Goal: Check status: Check status

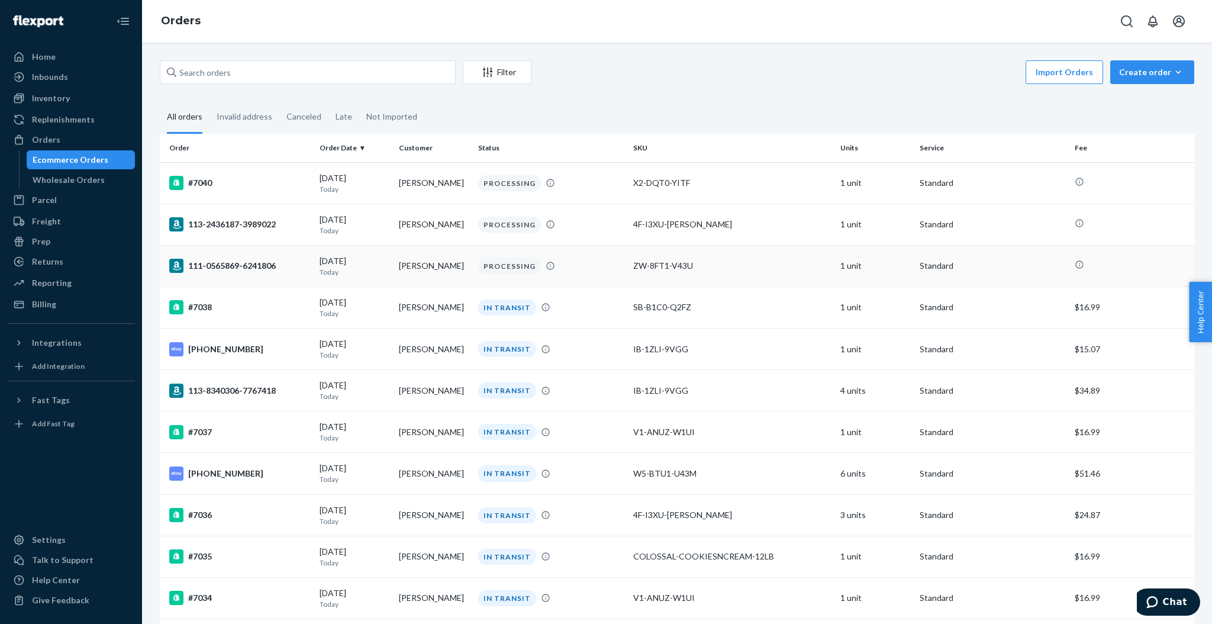
click at [444, 262] on td "[PERSON_NAME]" at bounding box center [433, 265] width 79 height 41
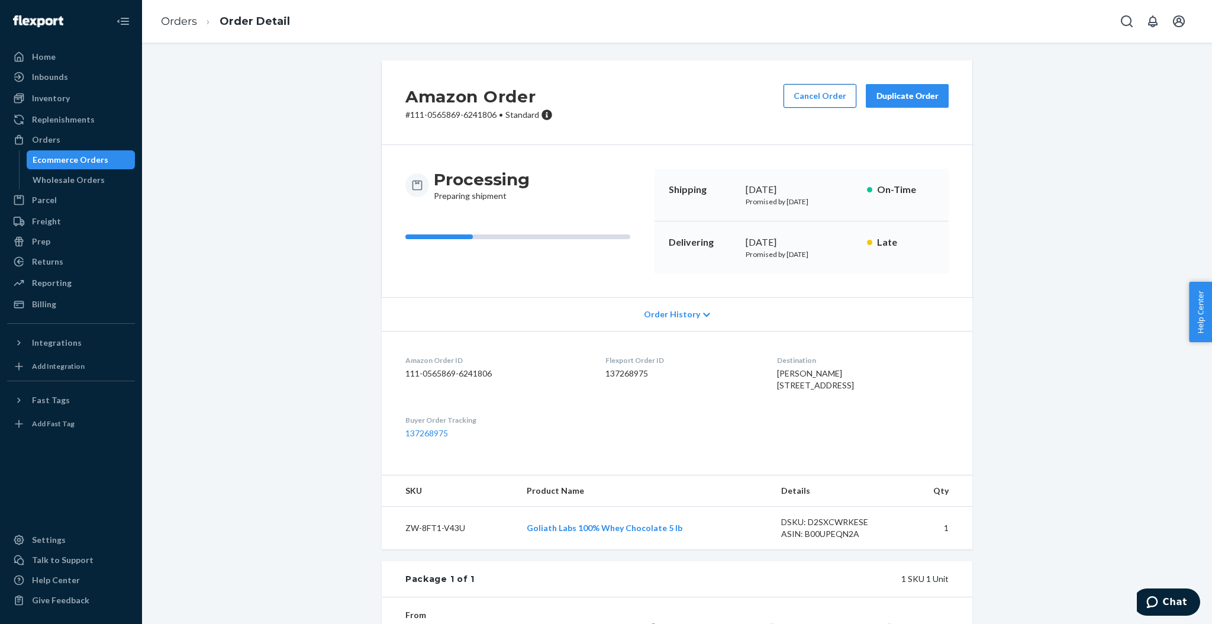
click at [830, 98] on button "Cancel Order" at bounding box center [820, 96] width 73 height 24
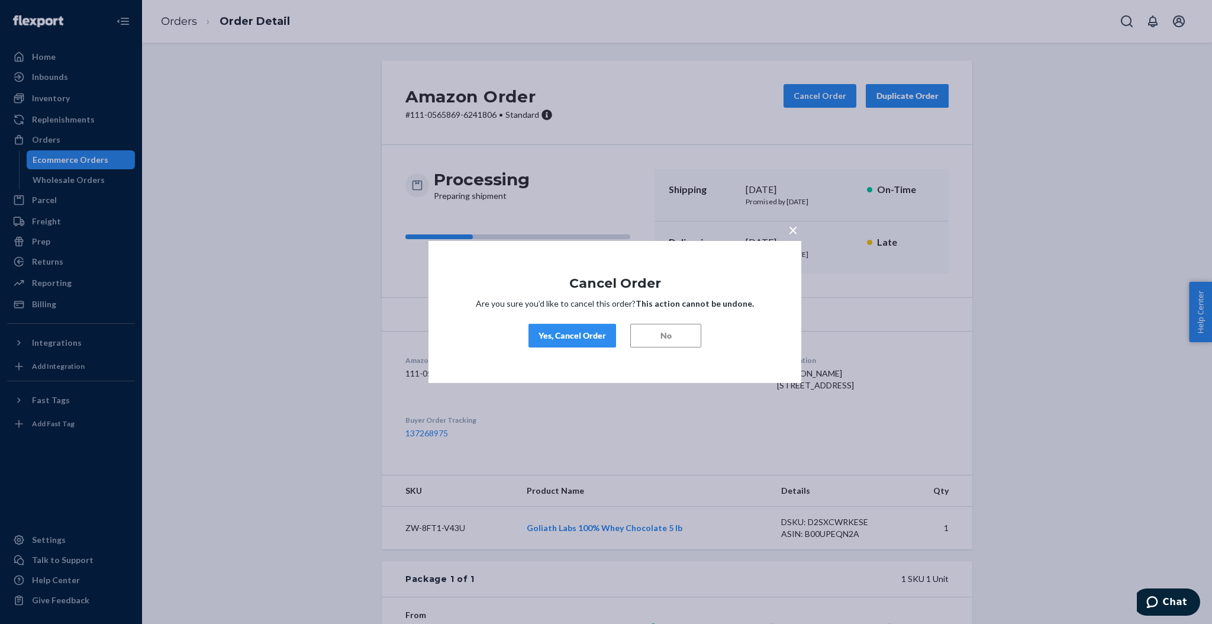
click at [598, 324] on button "Yes, Cancel Order" at bounding box center [573, 336] width 88 height 24
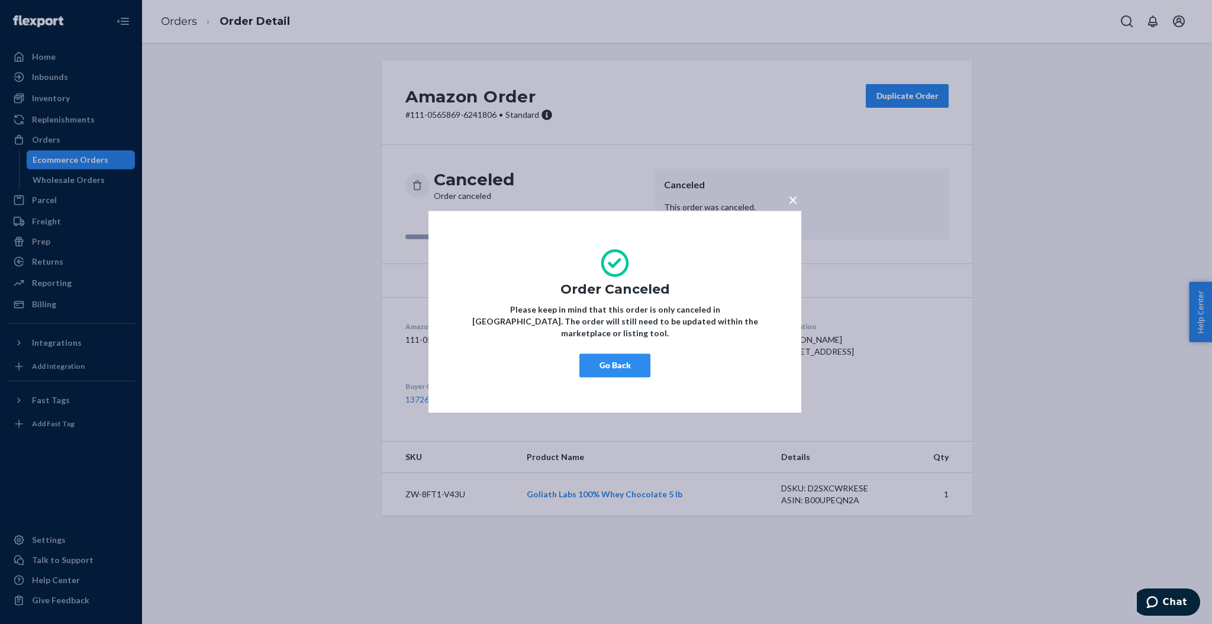
click at [635, 370] on button "Go Back" at bounding box center [615, 366] width 71 height 24
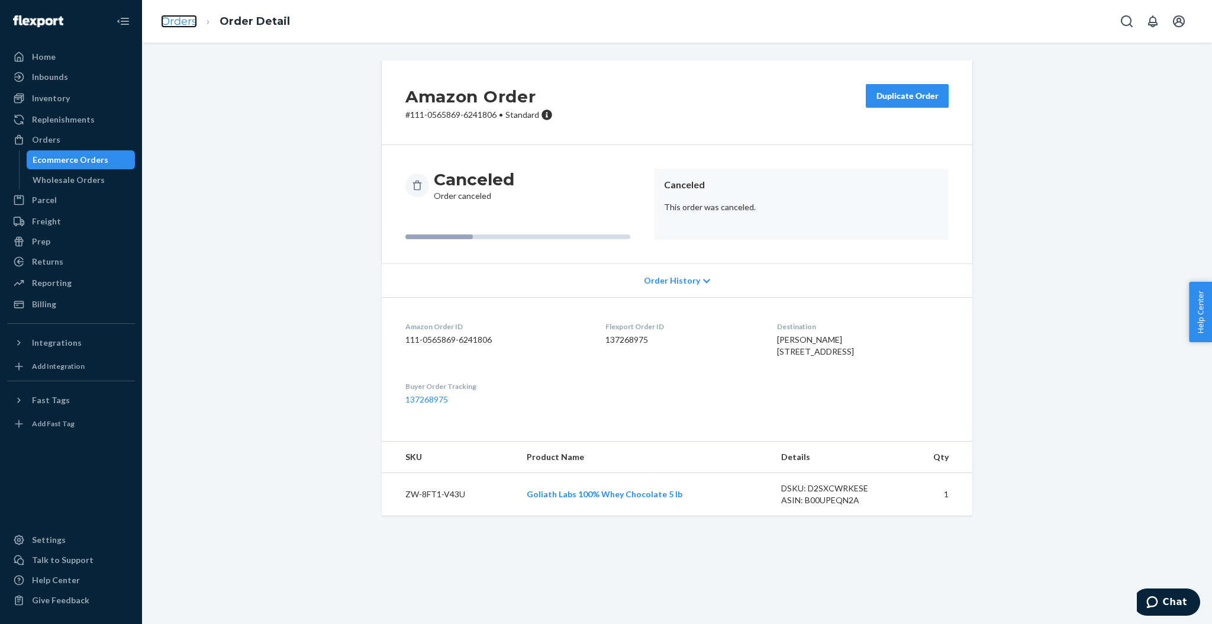
click at [195, 17] on link "Orders" at bounding box center [179, 21] width 36 height 13
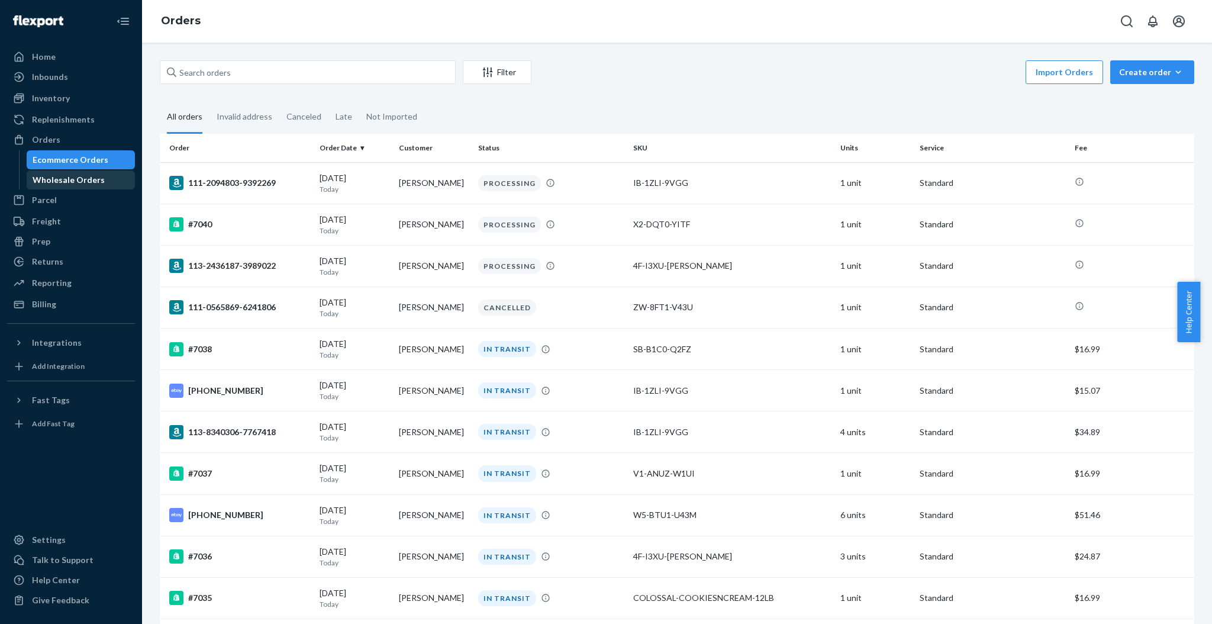
click at [92, 170] on link "Wholesale Orders" at bounding box center [81, 179] width 109 height 19
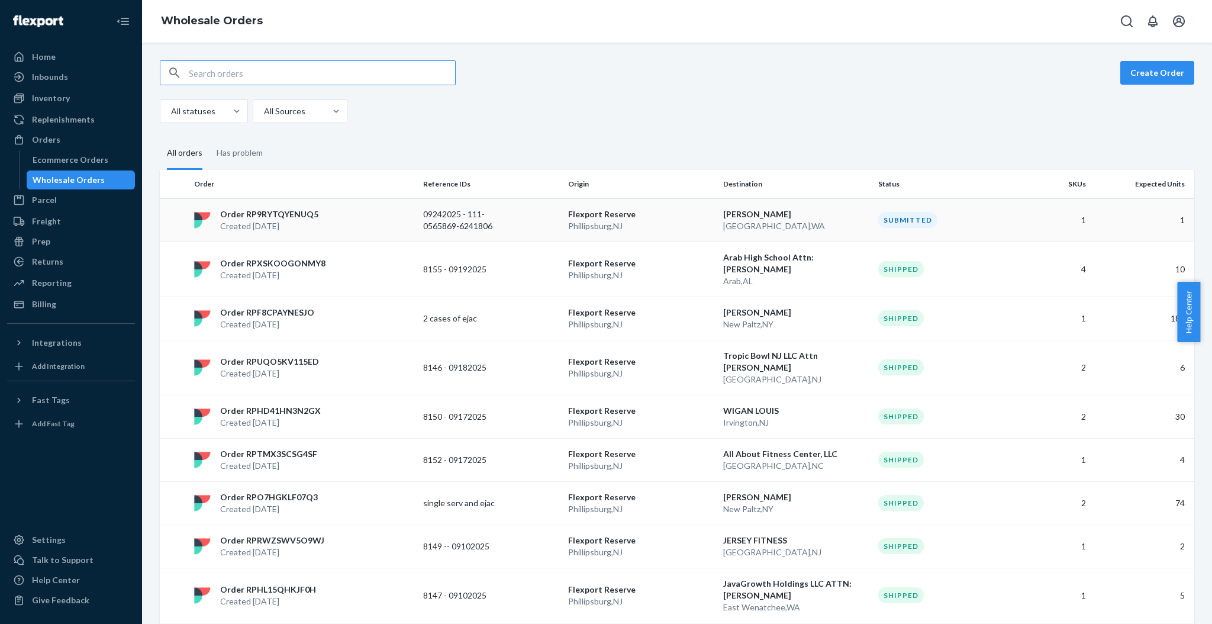
click at [787, 223] on p "NEAH BAY , WA" at bounding box center [796, 226] width 146 height 12
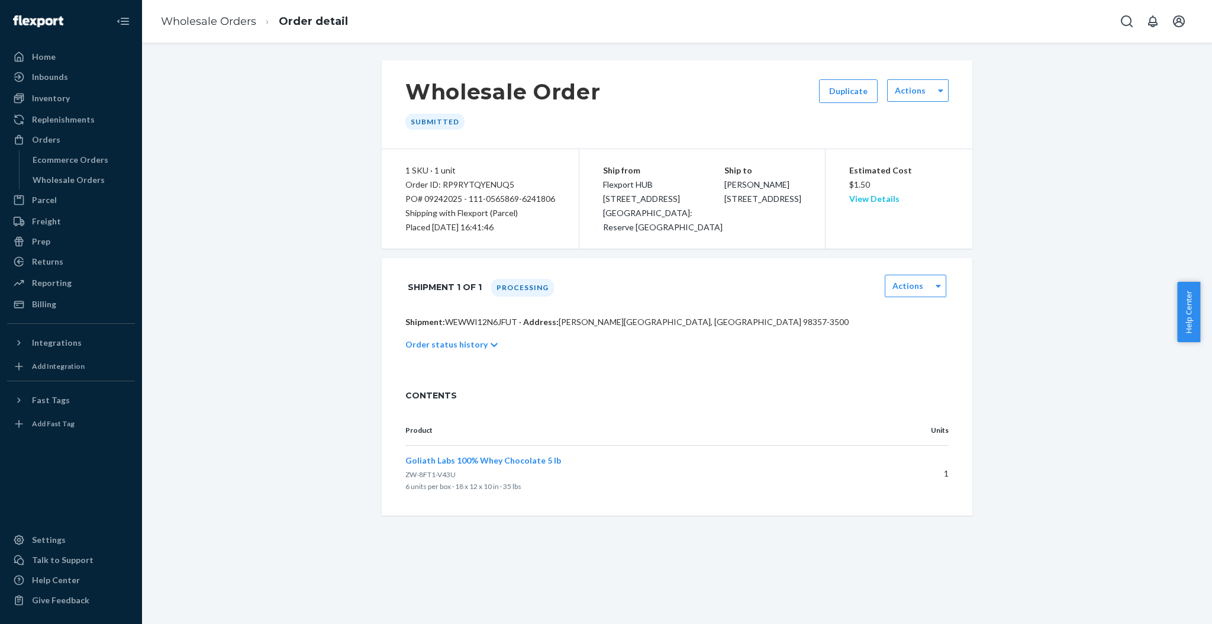
click at [868, 201] on link "View Details" at bounding box center [874, 199] width 50 height 10
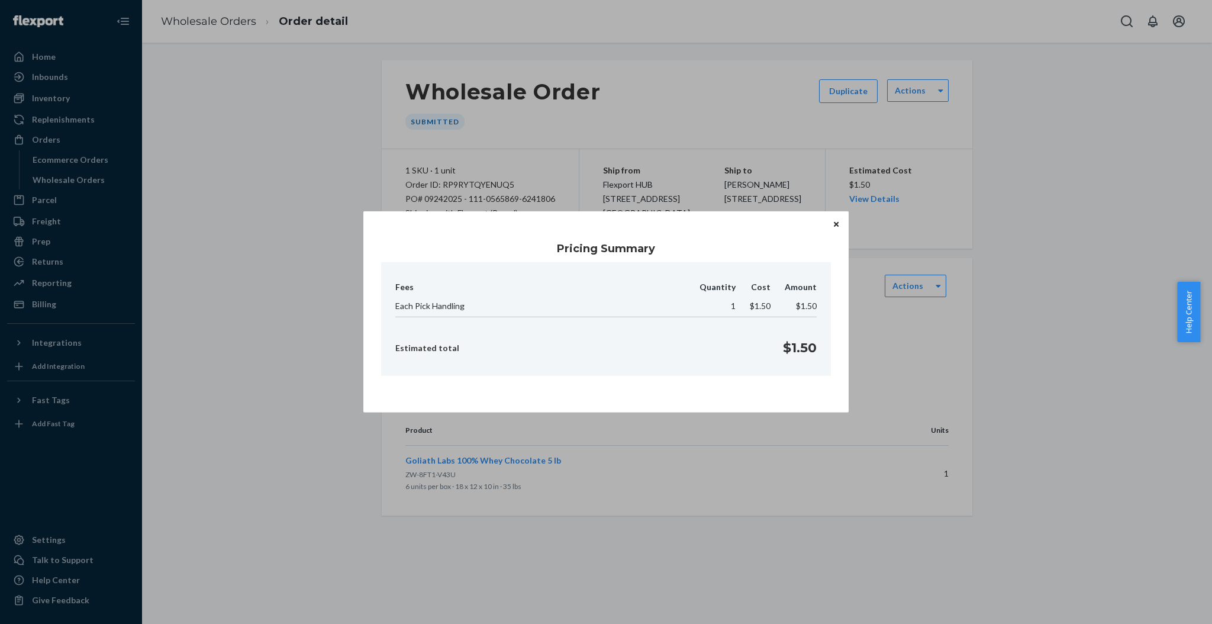
click at [841, 224] on button "Close" at bounding box center [836, 223] width 12 height 13
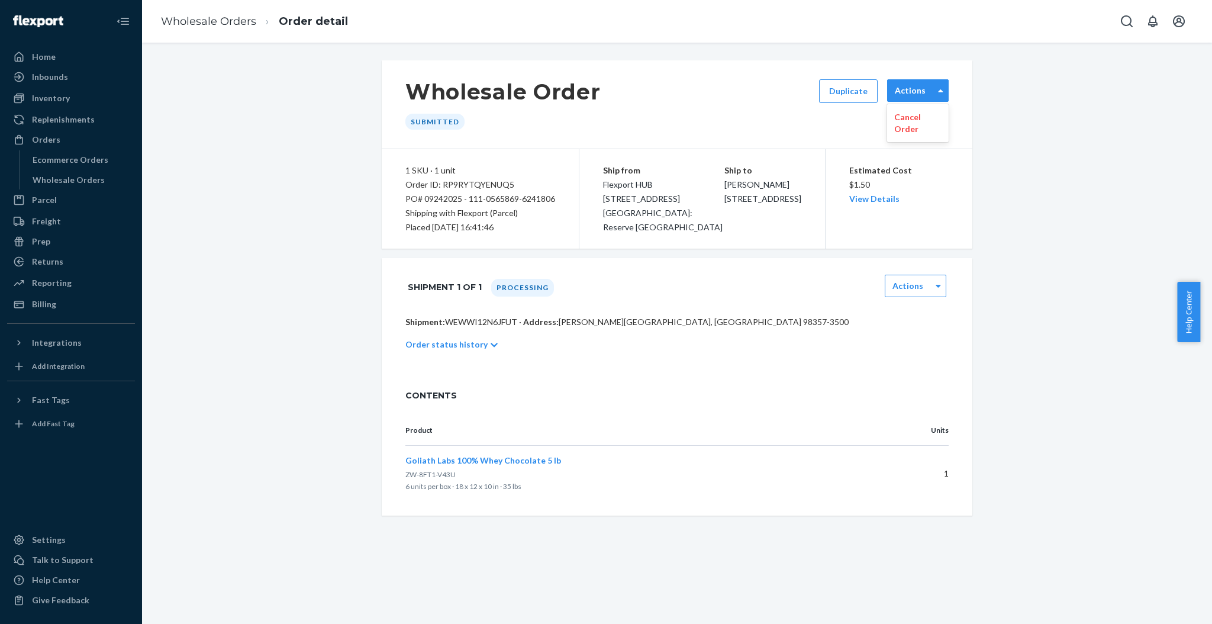
click at [904, 99] on div "Actions" at bounding box center [918, 90] width 62 height 22
click at [907, 98] on div "Actions" at bounding box center [918, 90] width 62 height 22
click at [462, 350] on p "Order status history" at bounding box center [446, 345] width 82 height 12
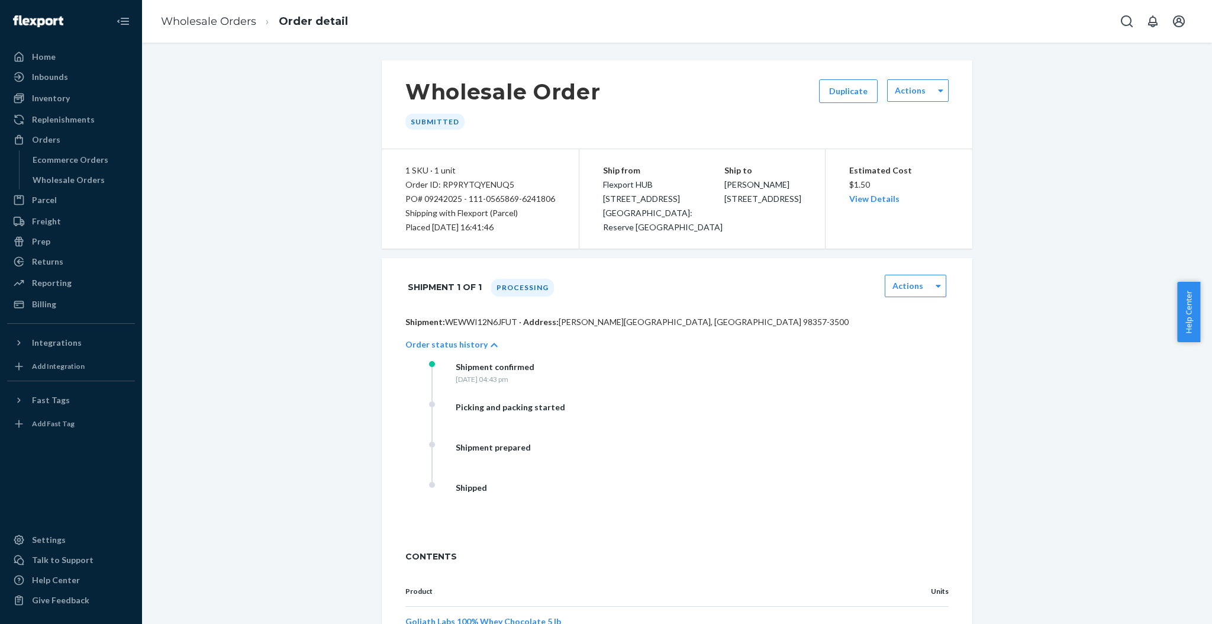
click at [471, 344] on p "Order status history" at bounding box center [446, 345] width 82 height 12
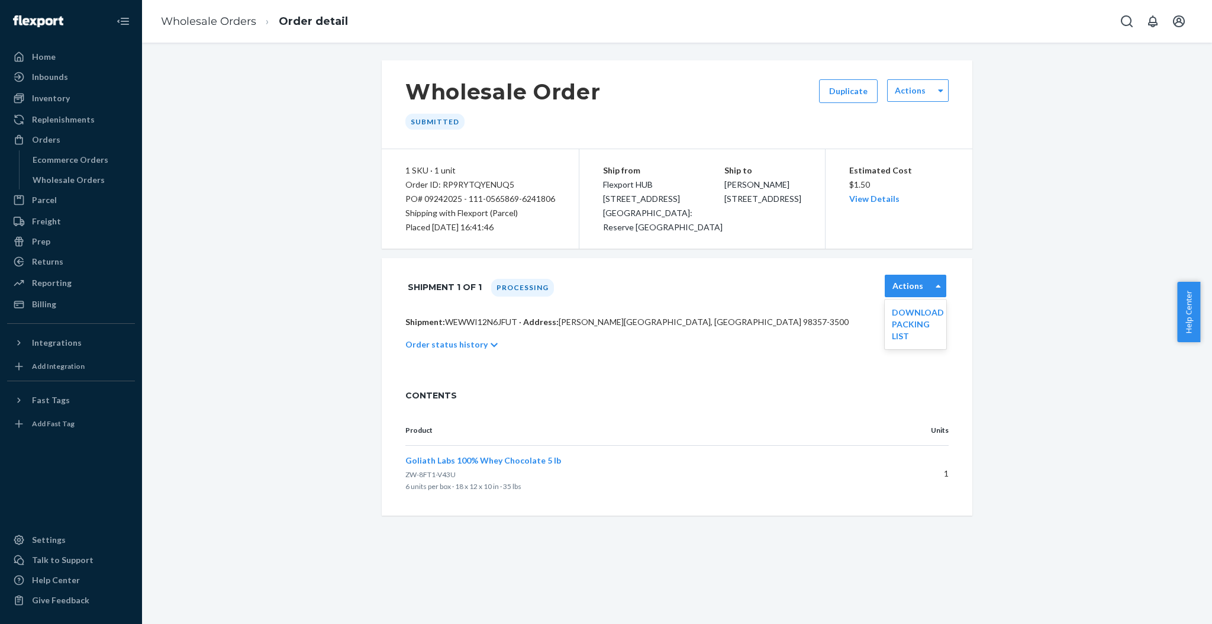
click at [906, 286] on label "Actions" at bounding box center [908, 286] width 31 height 12
drag, startPoint x: 662, startPoint y: 432, endPoint x: 568, endPoint y: 443, distance: 94.3
click at [661, 432] on p "Product" at bounding box center [642, 430] width 475 height 11
click at [109, 157] on div "Ecommerce Orders" at bounding box center [81, 160] width 107 height 17
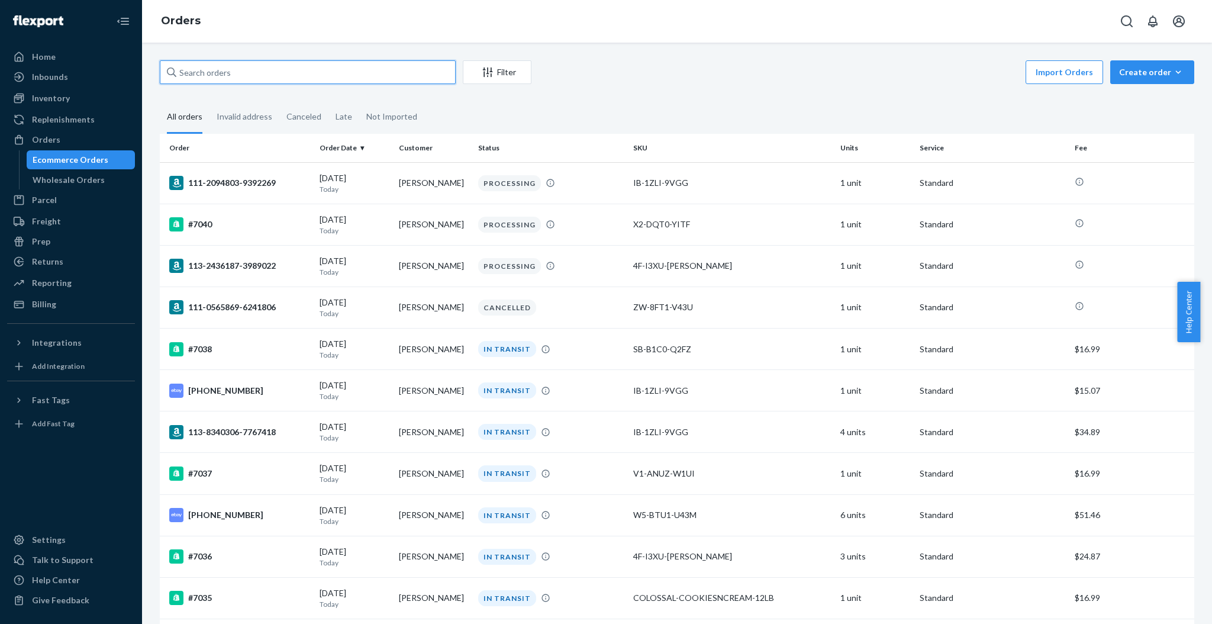
click at [329, 78] on input "text" at bounding box center [308, 72] width 296 height 24
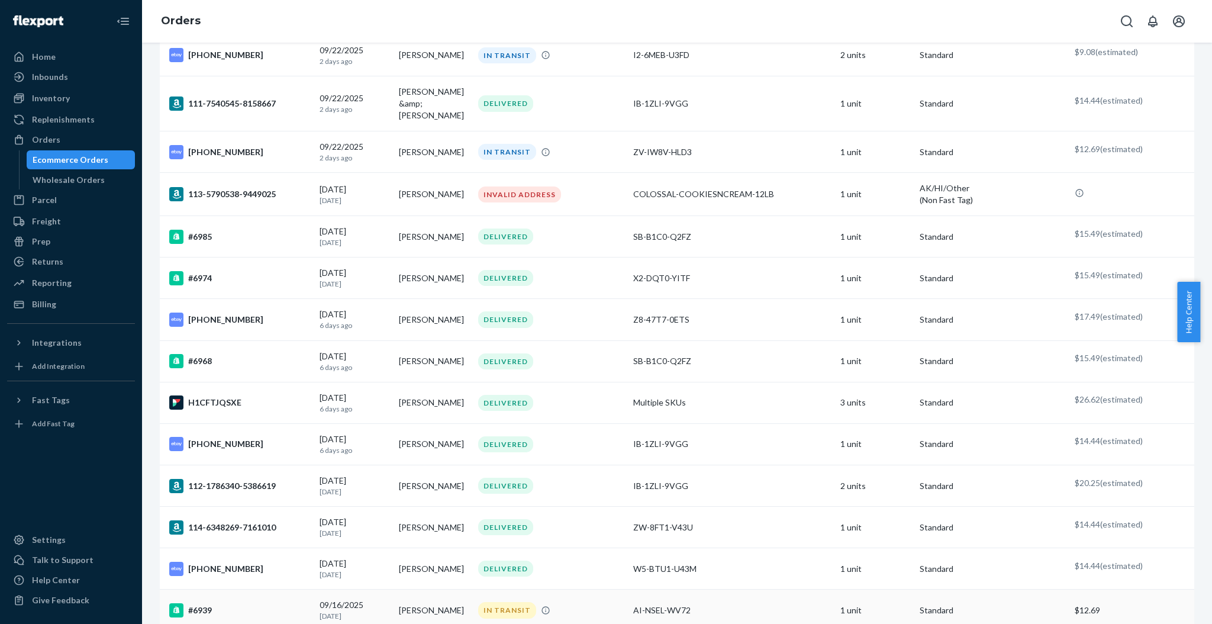
scroll to position [316, 0]
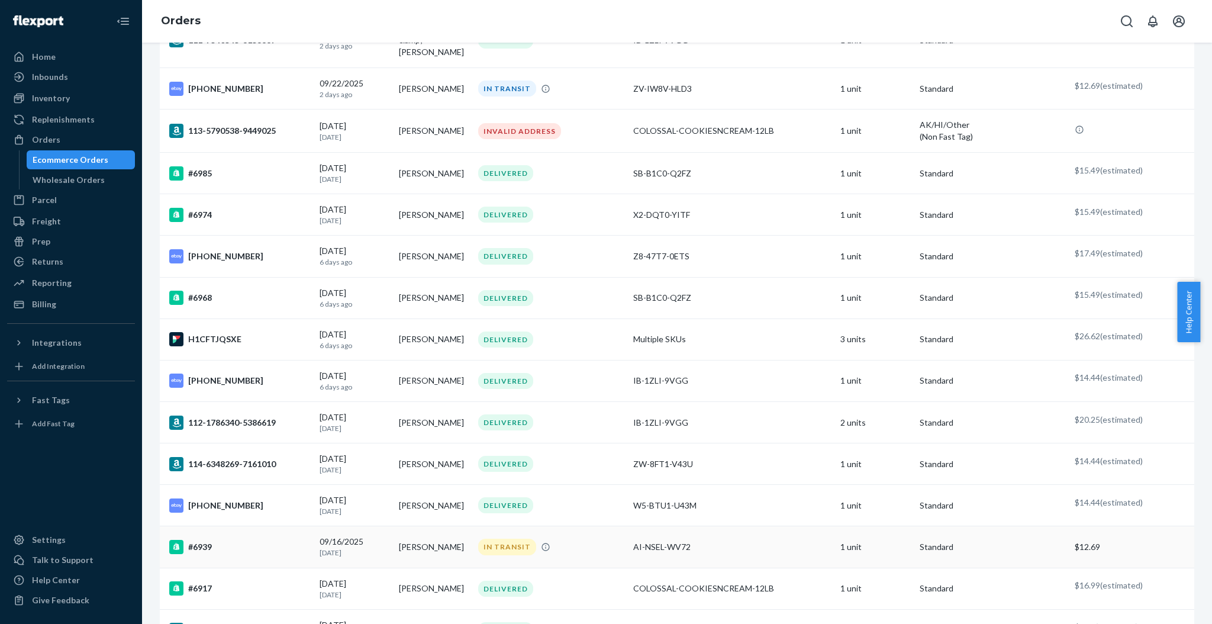
type input "brian"
click at [446, 554] on td "Brian Pinske" at bounding box center [433, 546] width 79 height 41
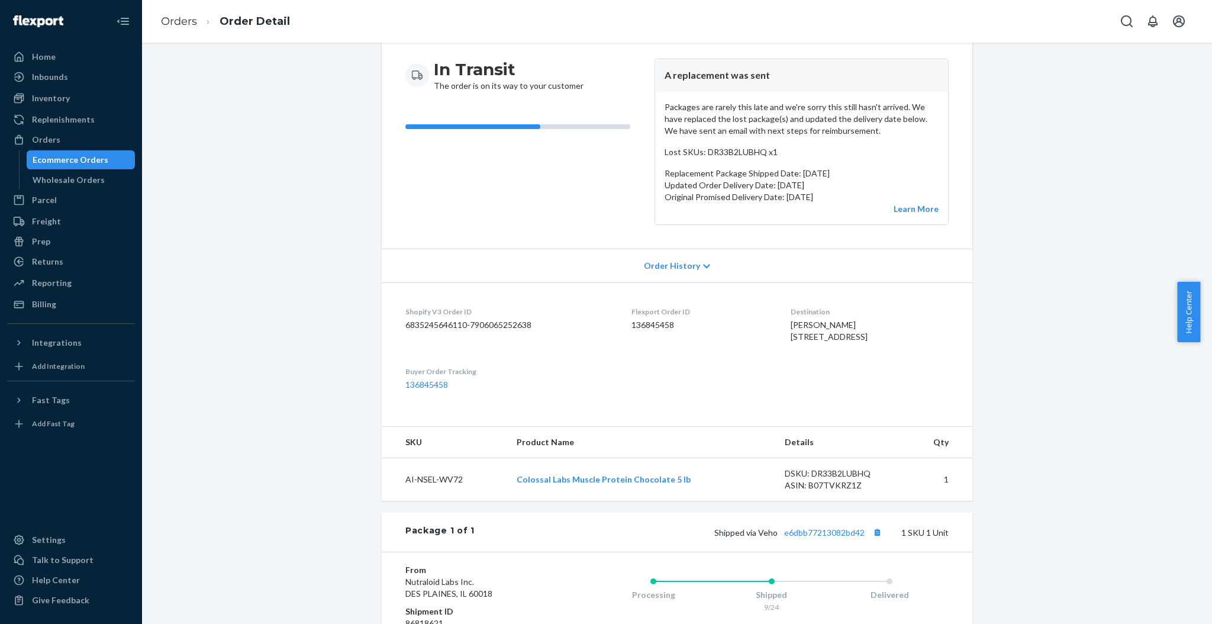
scroll to position [157, 0]
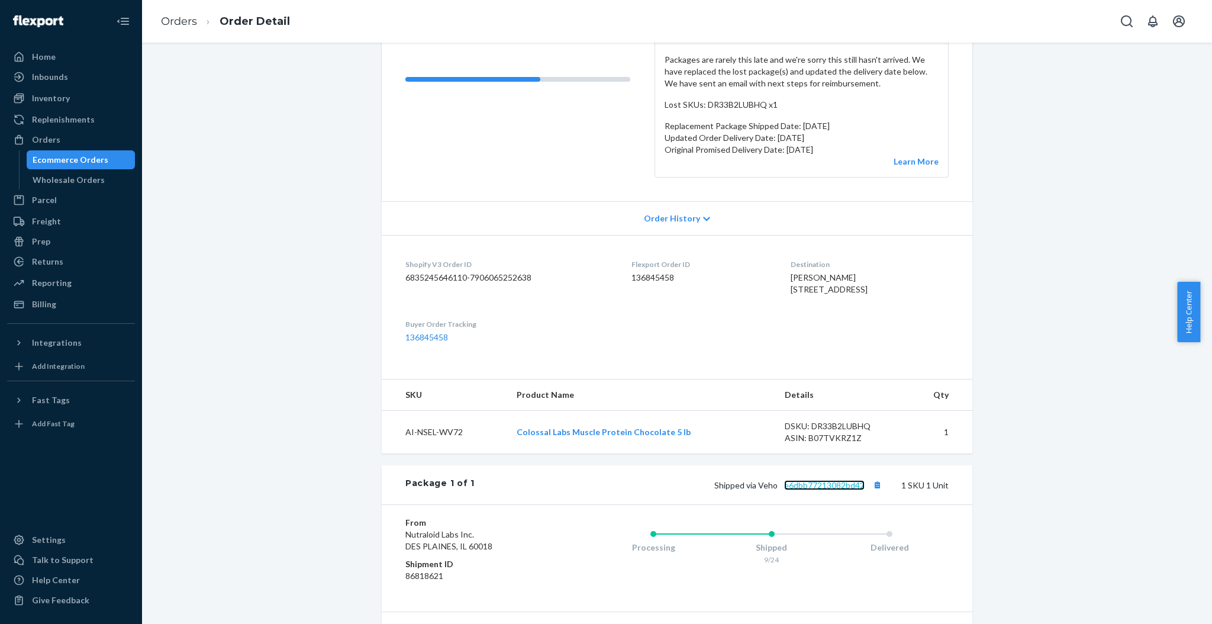
click at [847, 490] on link "e6dbb77213082bd42" at bounding box center [824, 485] width 81 height 10
click at [93, 162] on div "Ecommerce Orders" at bounding box center [71, 160] width 76 height 12
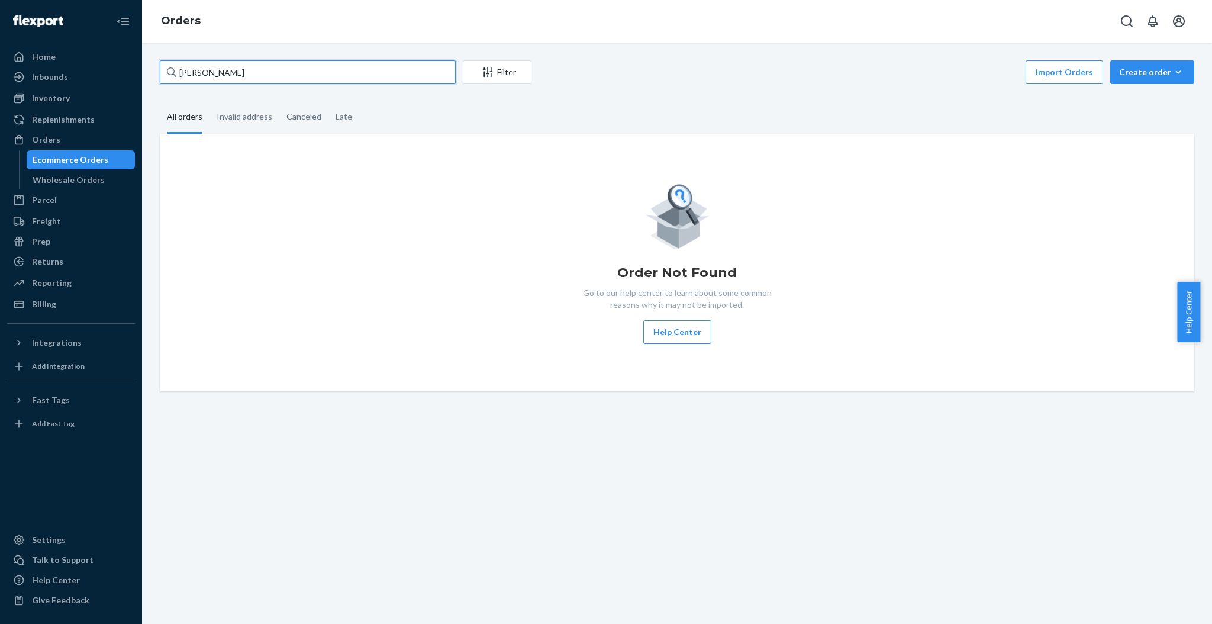
click at [405, 67] on input "brian" at bounding box center [308, 72] width 296 height 24
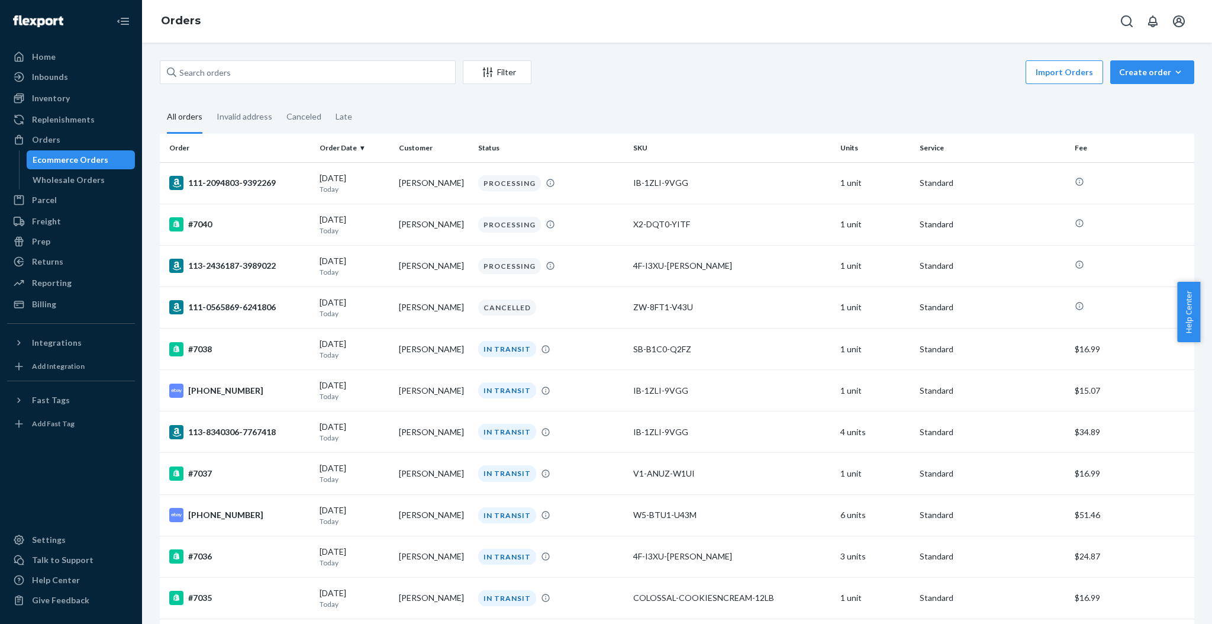
click at [601, 51] on div "Filter Import Orders Create order Ecommerce order Removal order All orders Inva…" at bounding box center [677, 333] width 1070 height 581
